Goal: Obtain resource: Obtain resource

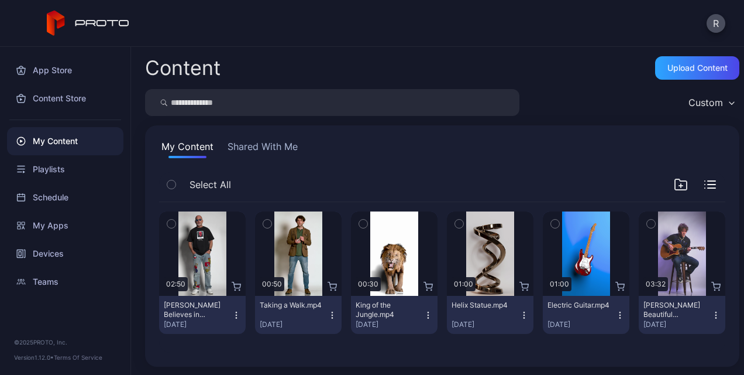
click at [447, 225] on button "button" at bounding box center [459, 223] width 25 height 25
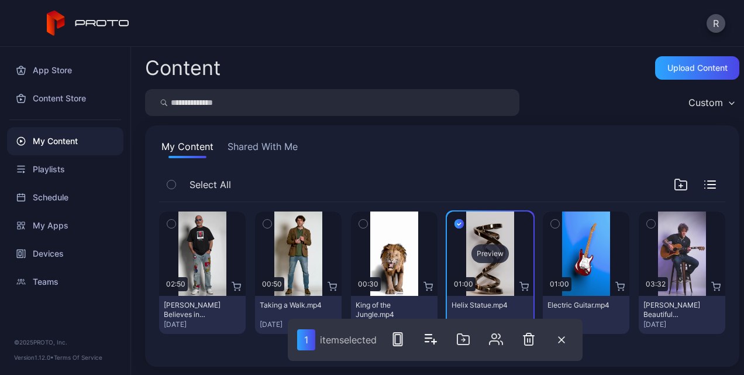
scroll to position [1, 0]
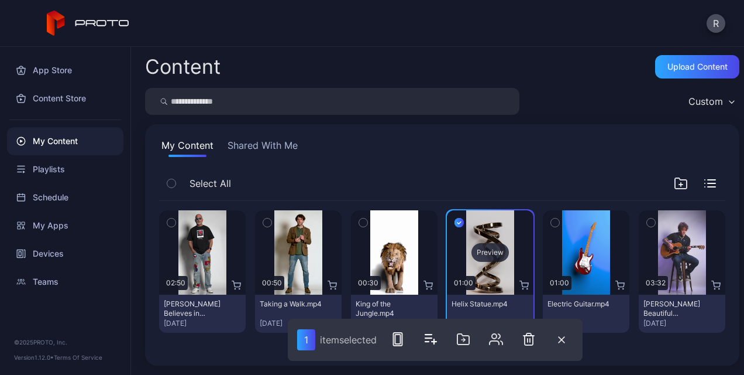
click at [479, 253] on div "Preview" at bounding box center [490, 252] width 37 height 19
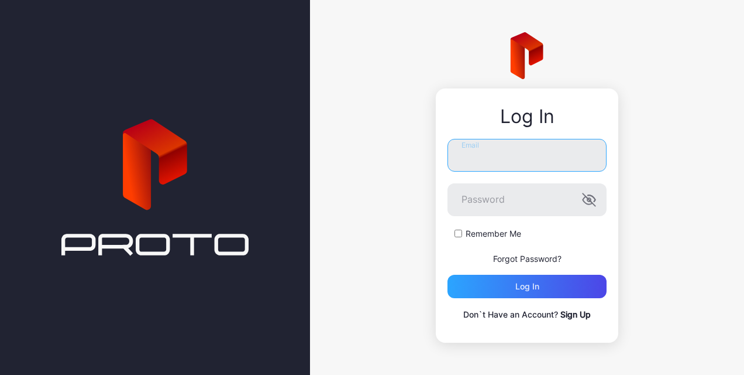
type input "**********"
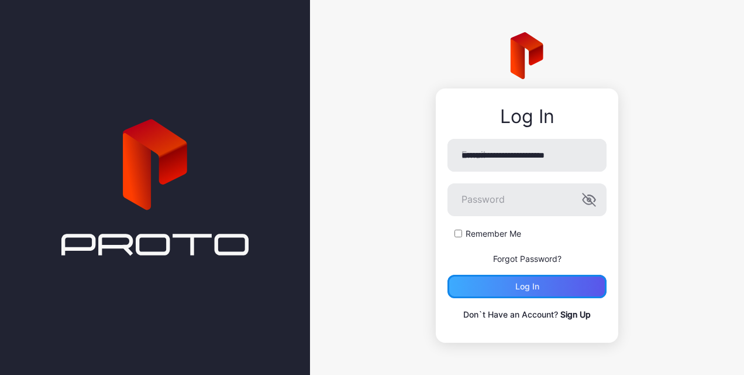
click at [537, 290] on div "Log in" at bounding box center [528, 285] width 24 height 9
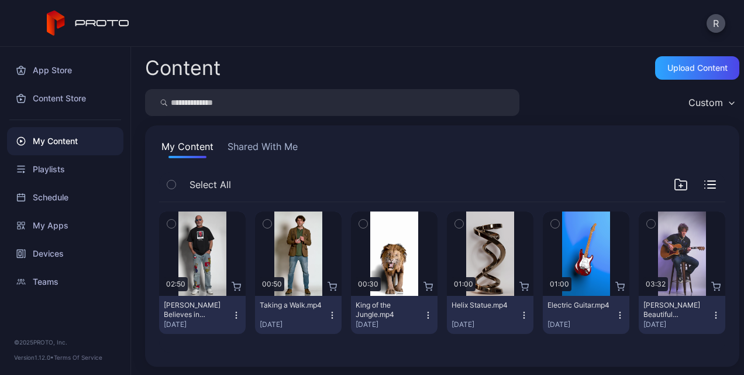
click at [455, 226] on icon "button" at bounding box center [459, 223] width 8 height 13
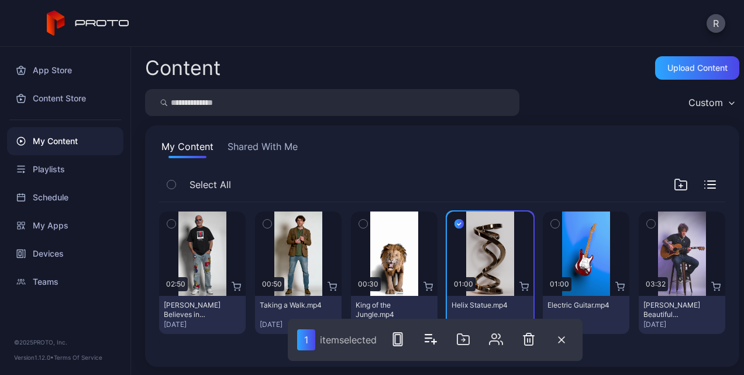
drag, startPoint x: 499, startPoint y: 260, endPoint x: 479, endPoint y: 191, distance: 72.4
click at [479, 191] on div "Select All" at bounding box center [442, 187] width 566 height 30
click at [455, 226] on icon "button" at bounding box center [459, 223] width 9 height 13
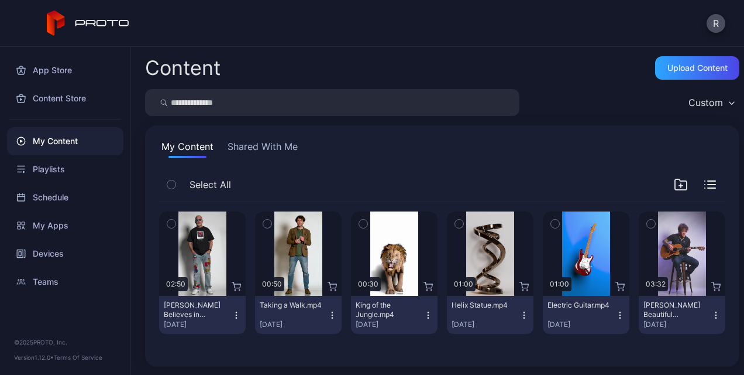
click at [520, 315] on icon "button" at bounding box center [524, 314] width 9 height 9
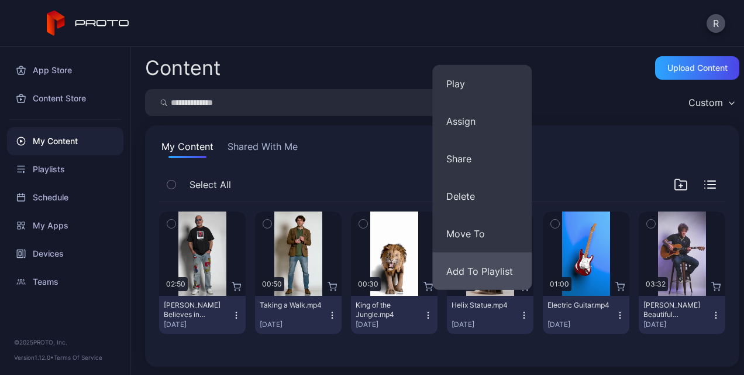
scroll to position [1, 0]
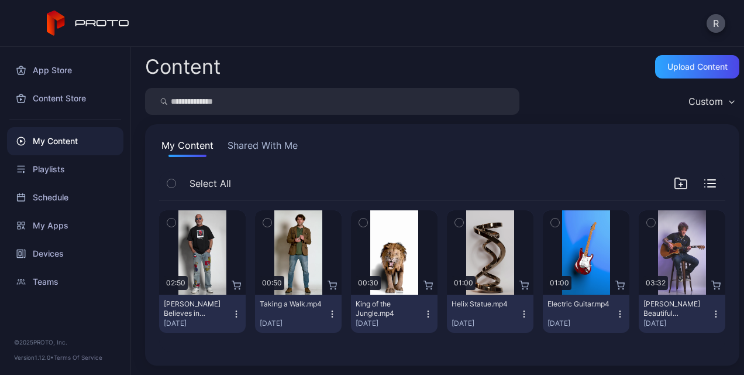
click at [534, 42] on div "R" at bounding box center [372, 23] width 744 height 47
click at [274, 147] on button "Shared With Me" at bounding box center [262, 147] width 75 height 19
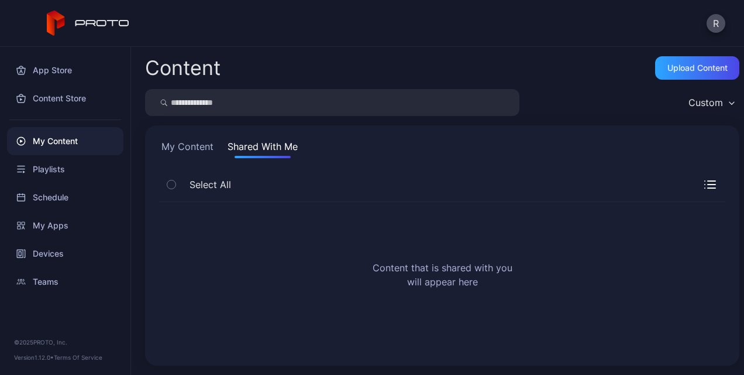
click at [188, 151] on button "My Content" at bounding box center [187, 148] width 57 height 19
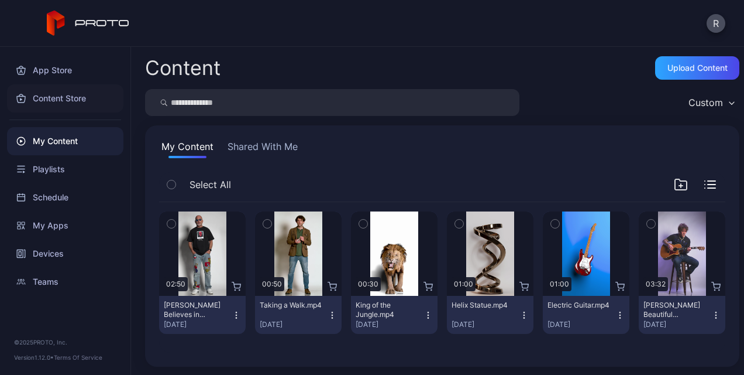
click at [60, 104] on div "Content Store" at bounding box center [65, 98] width 116 height 28
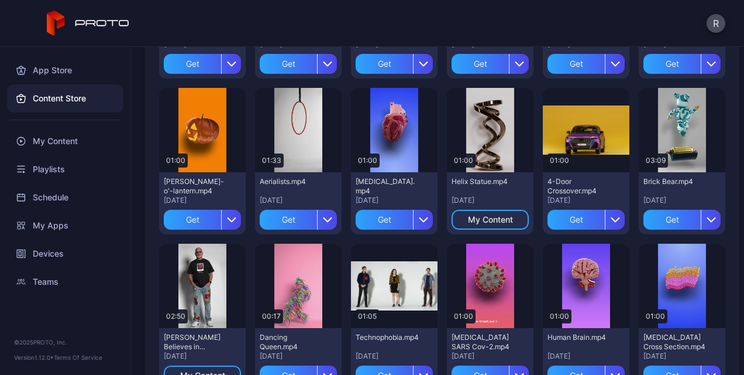
scroll to position [240, 0]
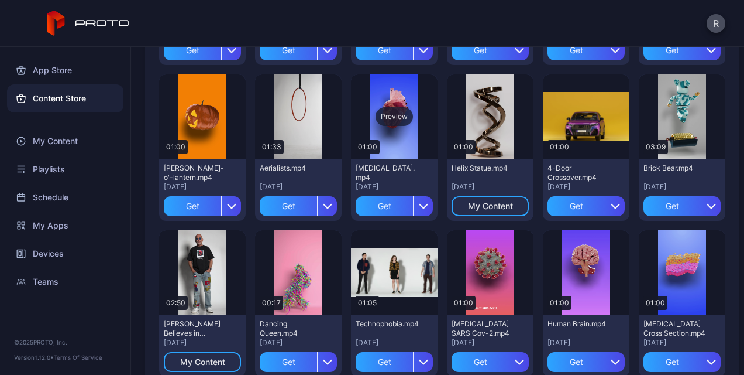
click at [386, 118] on div "Preview" at bounding box center [394, 116] width 37 height 19
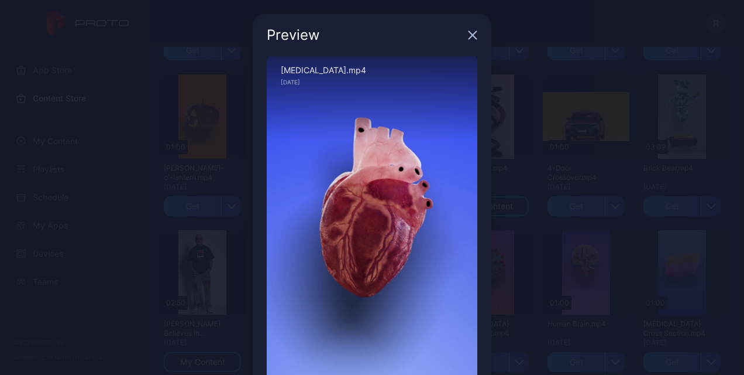
click at [469, 36] on icon "button" at bounding box center [473, 36] width 8 height 8
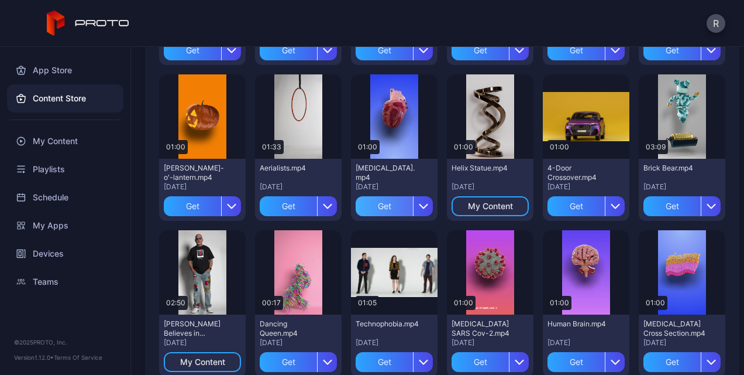
click at [382, 200] on div "Get" at bounding box center [384, 206] width 57 height 20
click at [390, 211] on div "My Content" at bounding box center [394, 206] width 77 height 20
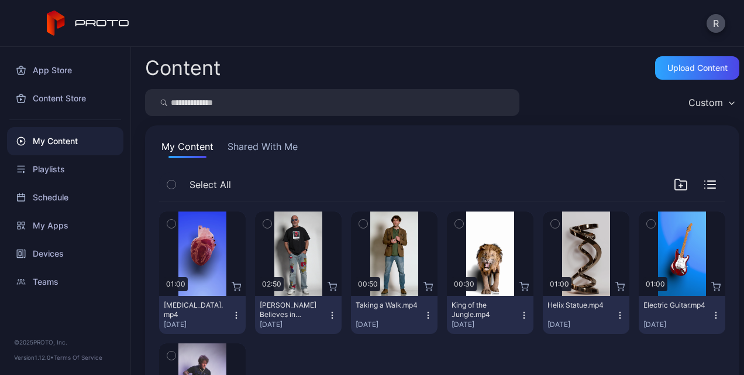
click at [171, 225] on icon "button" at bounding box center [171, 223] width 8 height 13
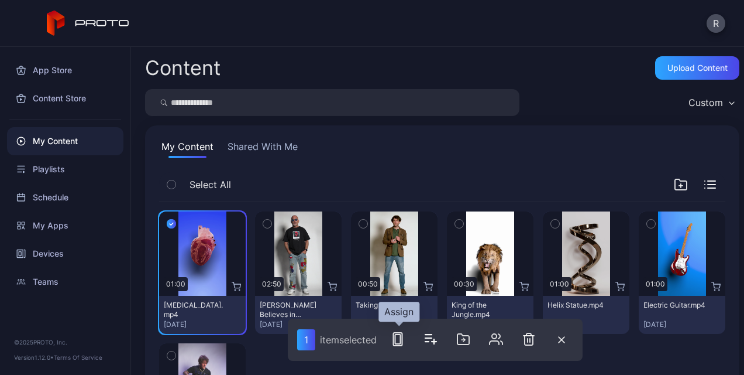
click at [403, 348] on button "button" at bounding box center [397, 338] width 23 height 23
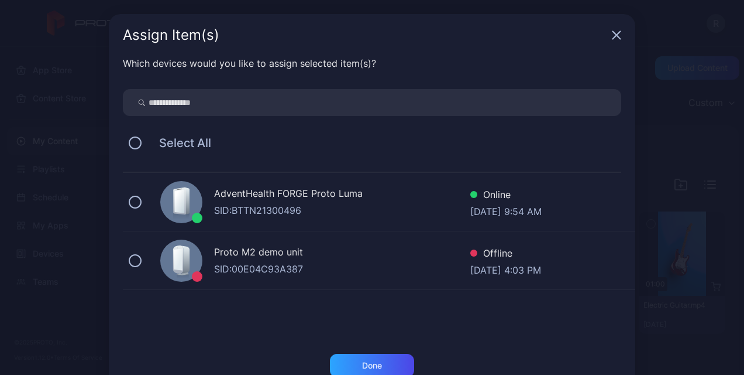
click at [274, 190] on div "AdventHealth FORGE Proto Luma" at bounding box center [342, 194] width 256 height 17
click at [138, 270] on div "Proto M2 demo unit SID: 00E04C93A387 Offline [DATE] 4:03 PM" at bounding box center [379, 260] width 513 height 59
click at [362, 362] on div "Done" at bounding box center [372, 364] width 20 height 9
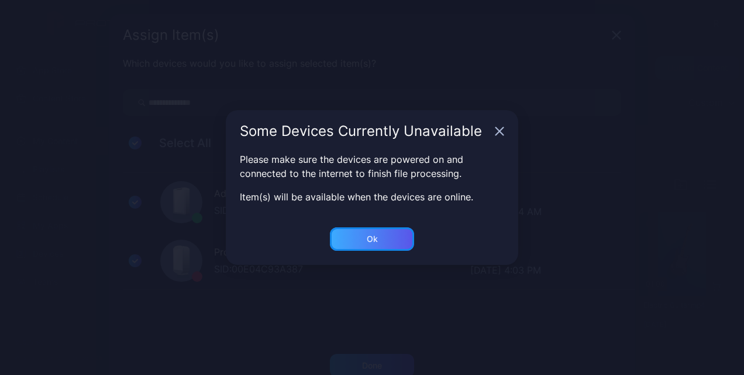
click at [370, 353] on div "Ok" at bounding box center [372, 364] width 84 height 23
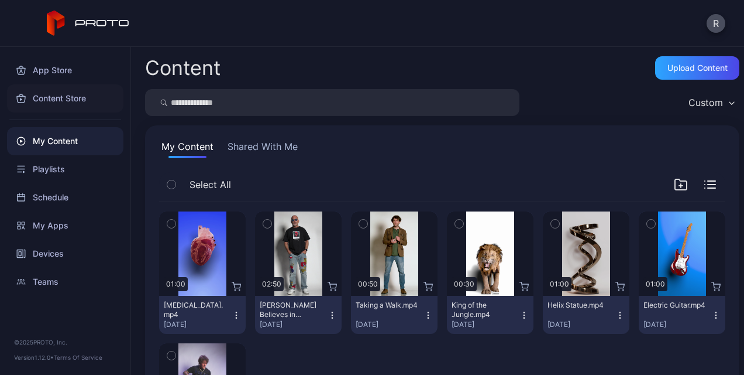
click at [44, 95] on div "Content Store" at bounding box center [65, 98] width 116 height 28
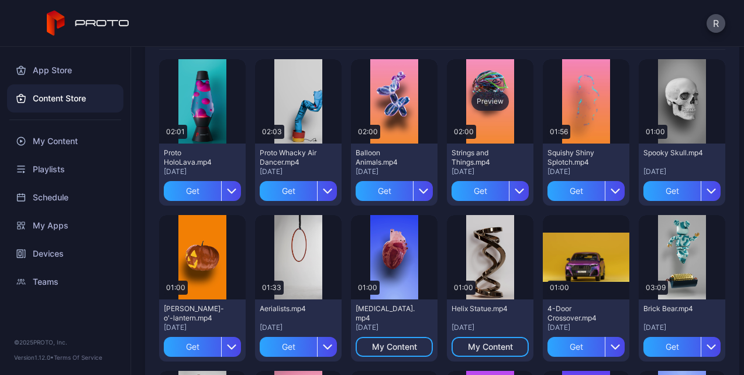
scroll to position [99, 0]
